Goal: Task Accomplishment & Management: Use online tool/utility

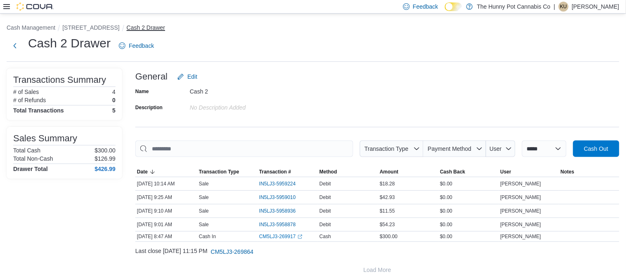
click at [129, 30] on button "Cash 2 Drawer" at bounding box center [146, 27] width 38 height 7
click at [97, 30] on button "[STREET_ADDRESS]" at bounding box center [90, 27] width 57 height 7
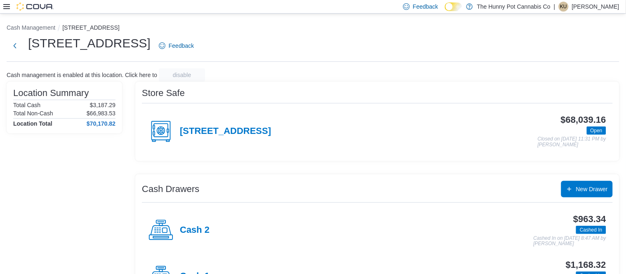
click at [193, 236] on div "Cash 2" at bounding box center [178, 230] width 61 height 25
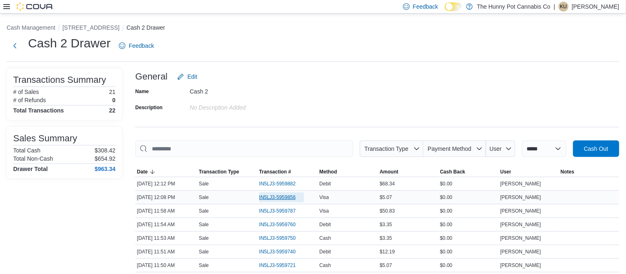
click at [267, 196] on span "IN5LJ3-5959856" at bounding box center [277, 197] width 37 height 7
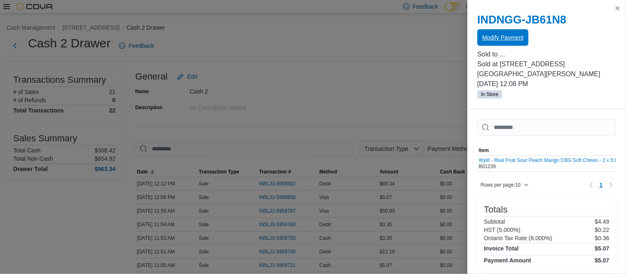
click at [497, 42] on span "Modify Payment" at bounding box center [502, 37] width 41 height 16
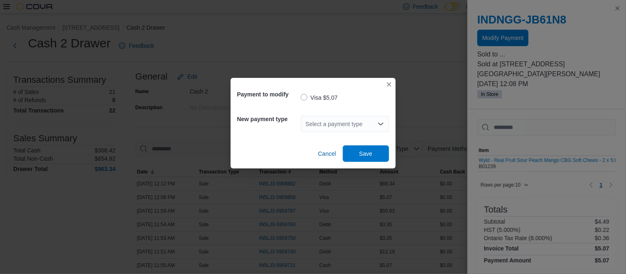
click at [331, 128] on div "Select a payment type" at bounding box center [345, 124] width 88 height 16
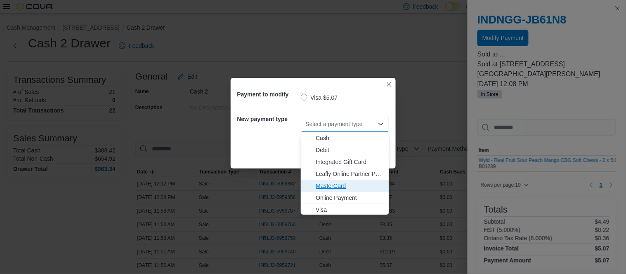
click at [327, 186] on span "MasterCard" at bounding box center [350, 186] width 68 height 8
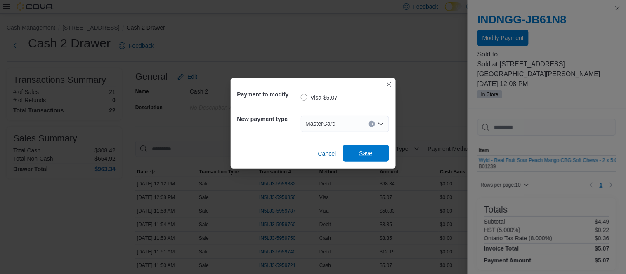
click at [361, 160] on span "Save" at bounding box center [366, 153] width 36 height 16
